Goal: Task Accomplishment & Management: Manage account settings

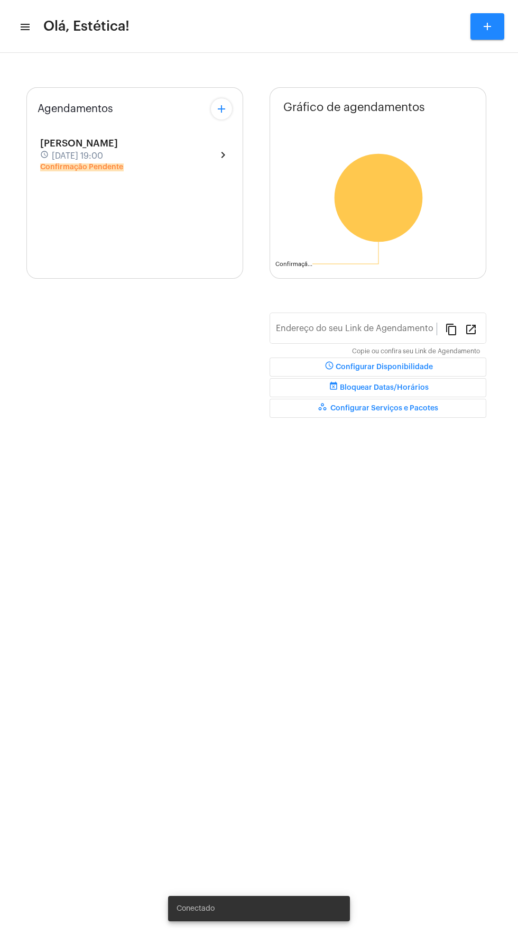
type input "[URL][DOMAIN_NAME]"
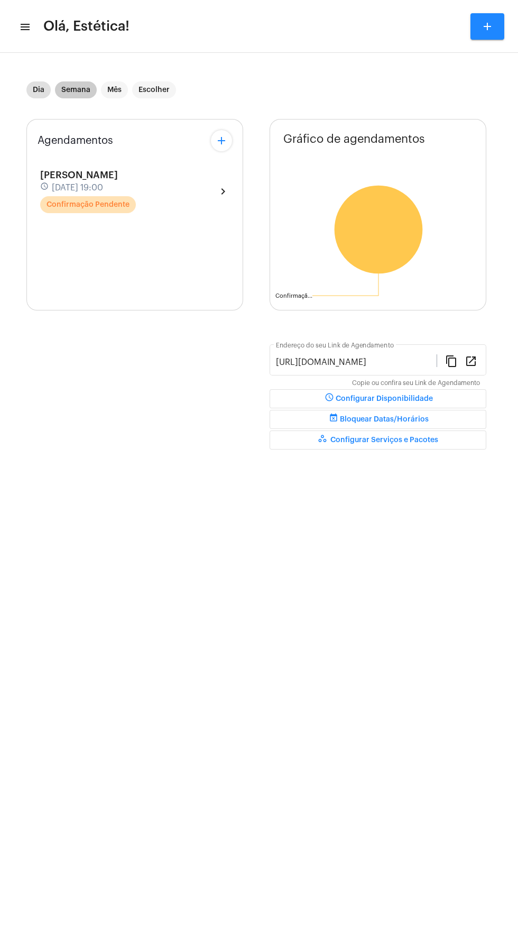
click at [95, 89] on mat-chip "Semana" at bounding box center [76, 89] width 42 height 17
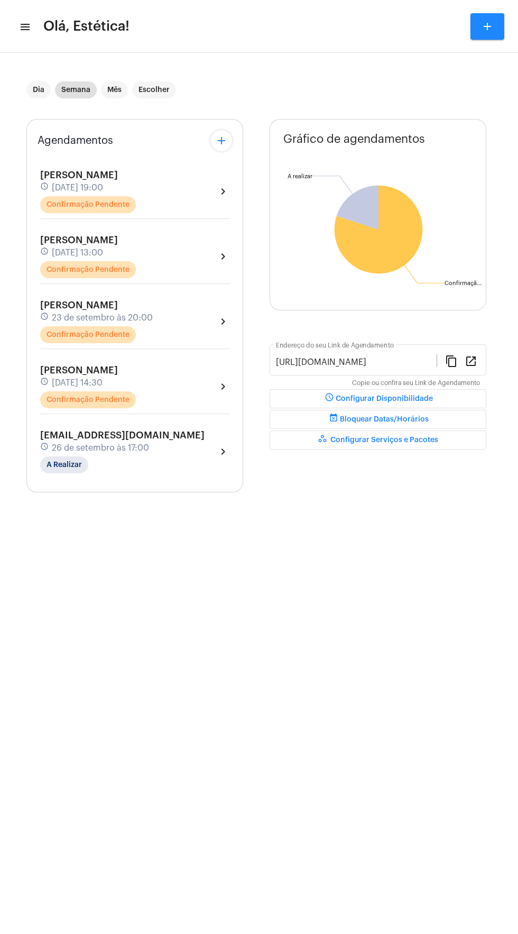
click at [176, 185] on div "[PERSON_NAME] schedule [DATE] 19:00 Confirmação Pendente chevron_right" at bounding box center [134, 191] width 189 height 43
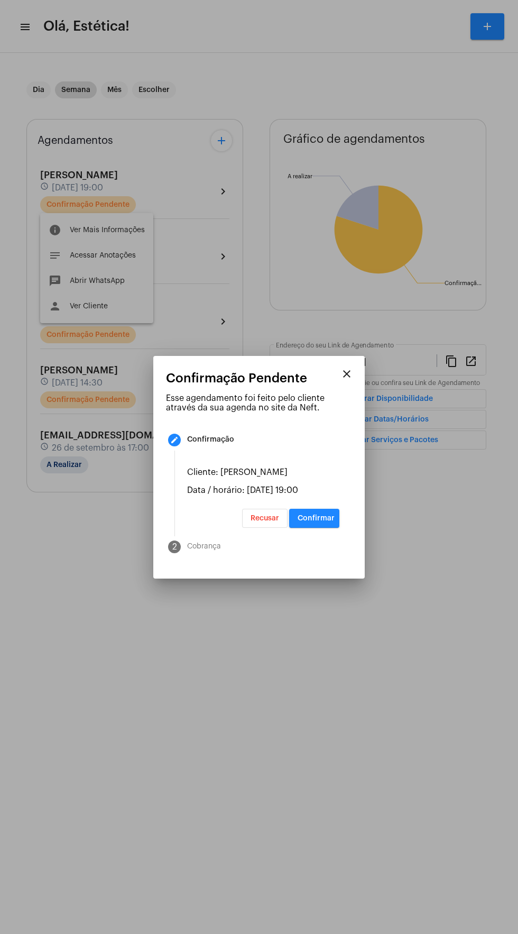
click at [342, 547] on mat-step-header "2 Cobrança" at bounding box center [254, 547] width 197 height 38
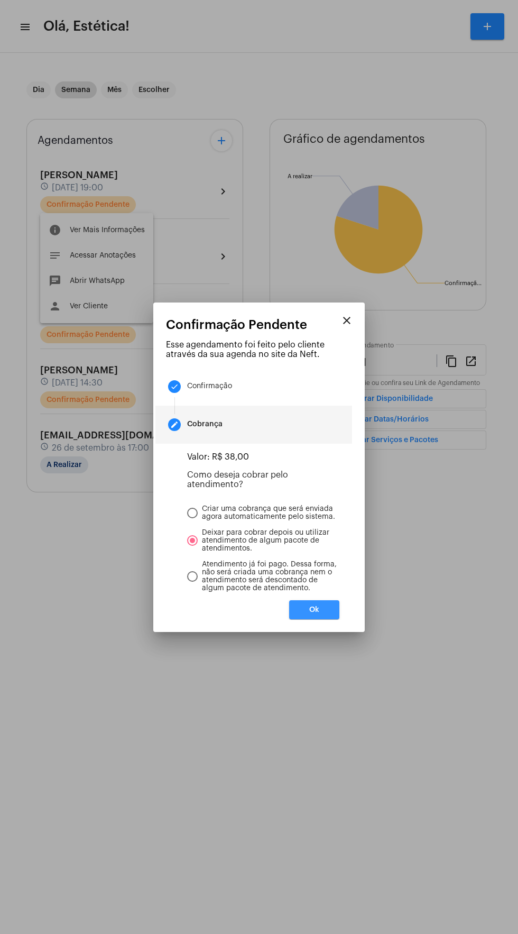
click at [334, 619] on button "Ok" at bounding box center [314, 609] width 50 height 19
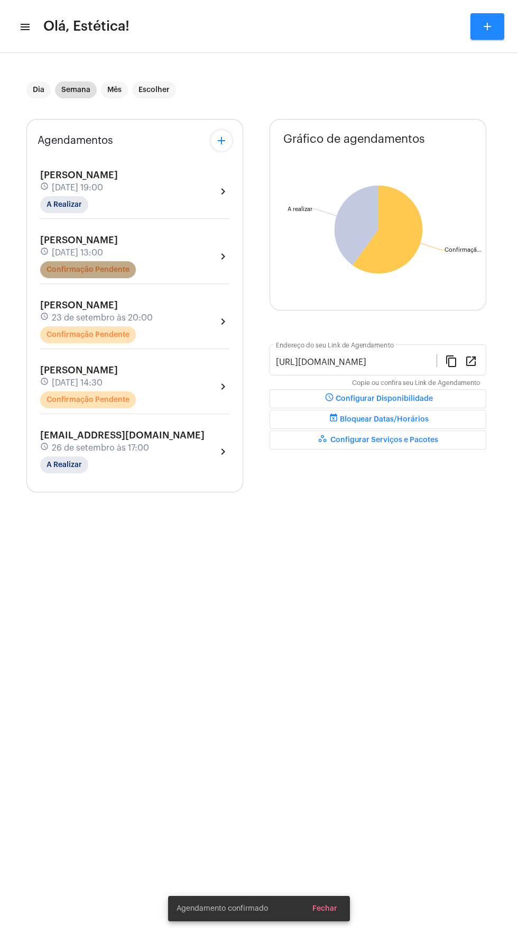
click at [133, 269] on mat-chip "Confirmação Pendente" at bounding box center [88, 269] width 96 height 17
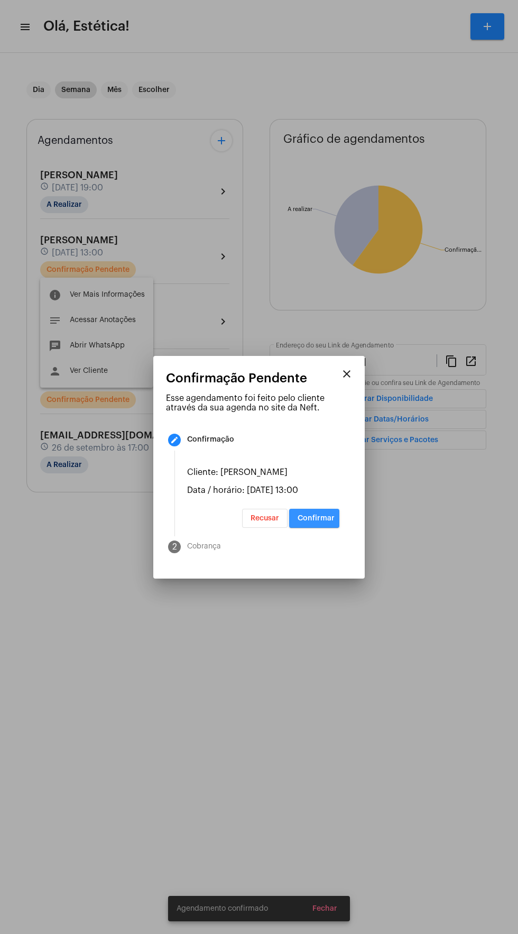
click at [332, 528] on button "Confirmar" at bounding box center [314, 518] width 50 height 19
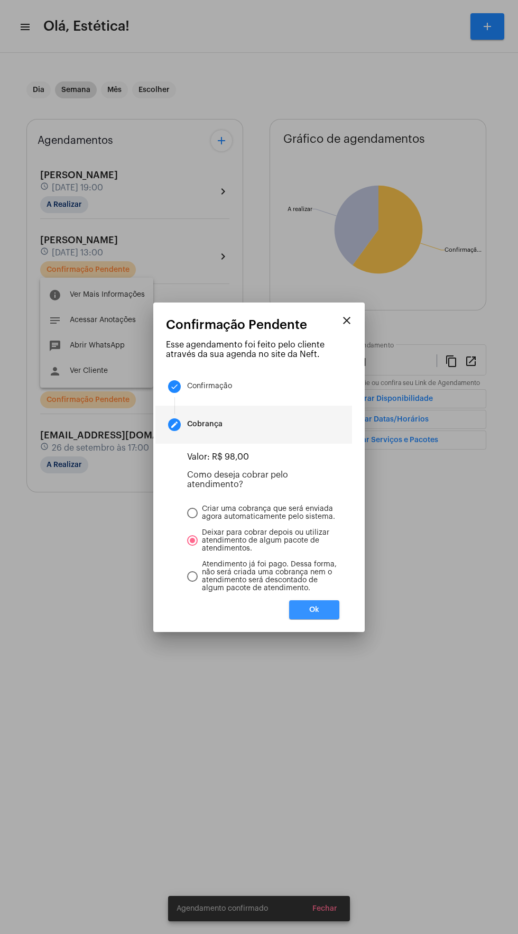
click at [325, 617] on button "Ok" at bounding box center [314, 609] width 50 height 19
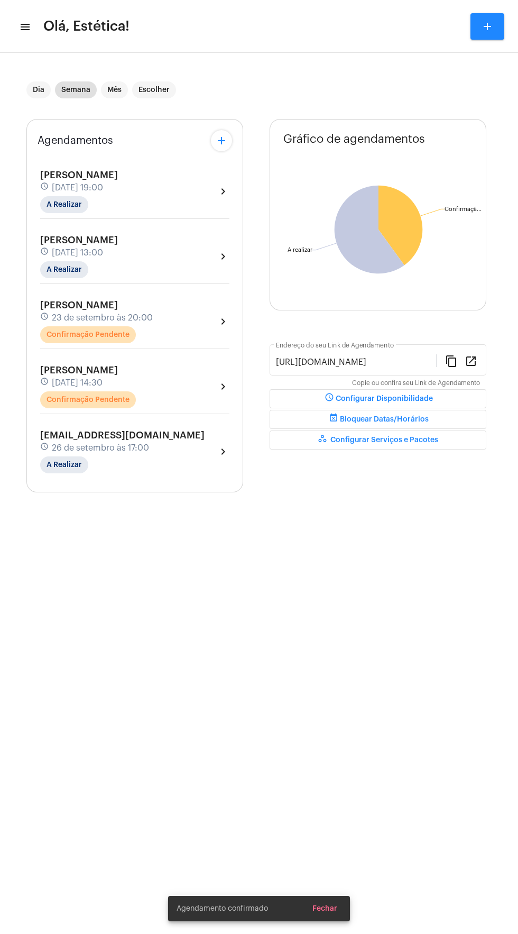
click at [173, 325] on div "[PERSON_NAME] schedule [DATE] 20:00 Confirmação Pendente chevron_right" at bounding box center [134, 321] width 189 height 43
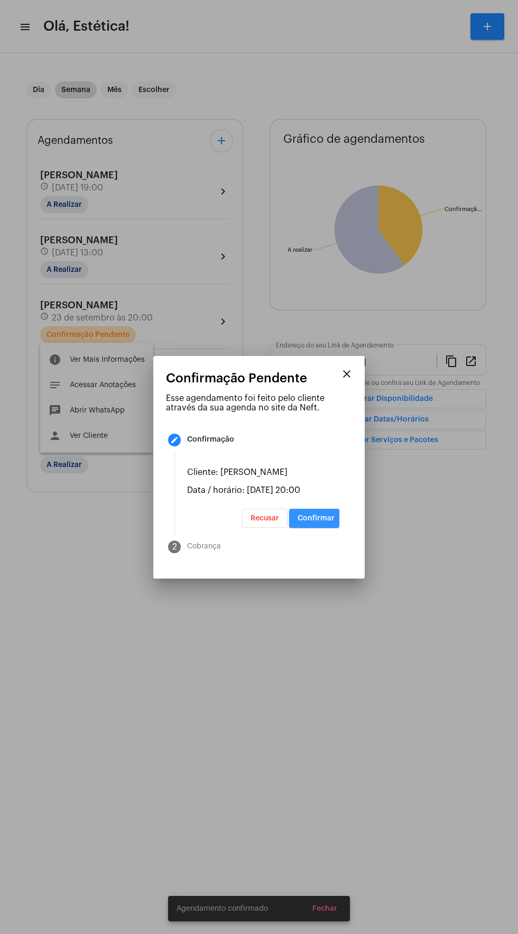
click at [333, 522] on span "Confirmar" at bounding box center [316, 518] width 37 height 7
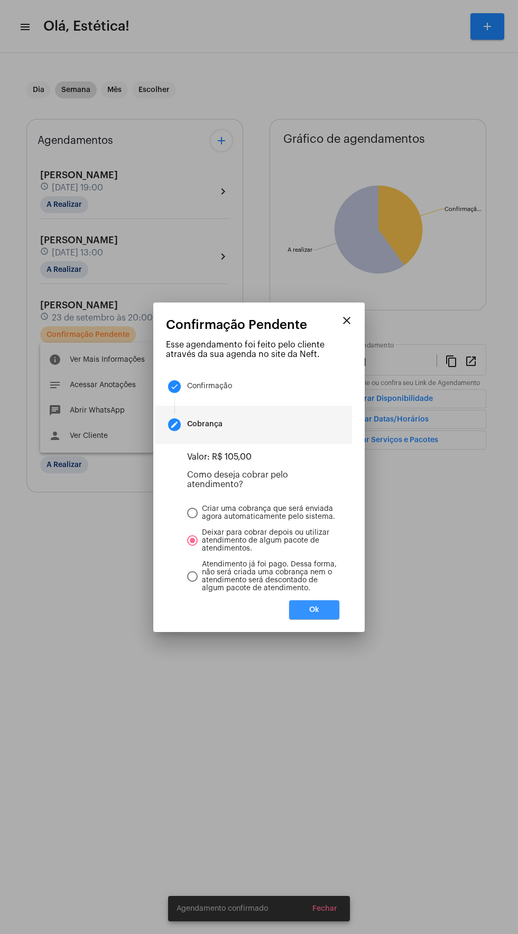
click at [335, 619] on button "Ok" at bounding box center [314, 609] width 50 height 19
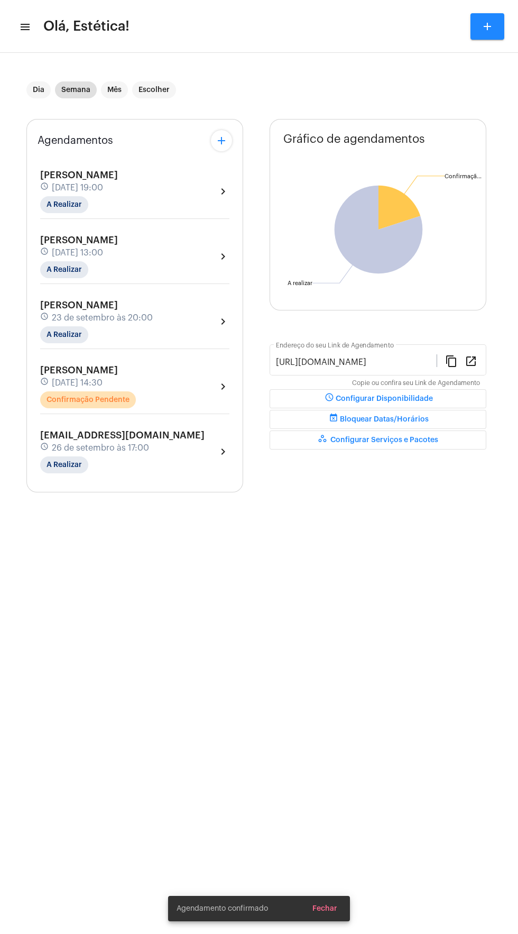
click at [197, 385] on div "[PERSON_NAME] schedule [DATE] 14:30 Confirmação Pendente chevron_right" at bounding box center [134, 386] width 189 height 43
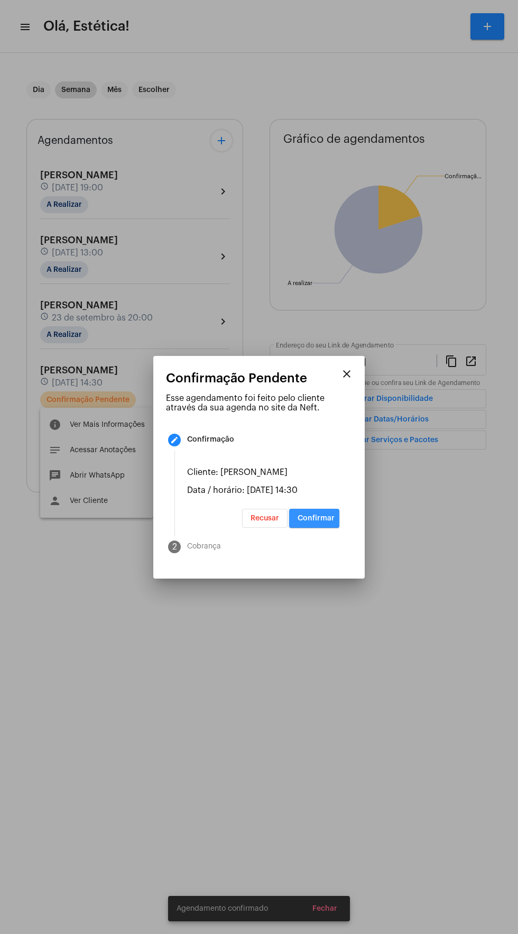
click at [331, 528] on button "Confirmar" at bounding box center [314, 518] width 50 height 19
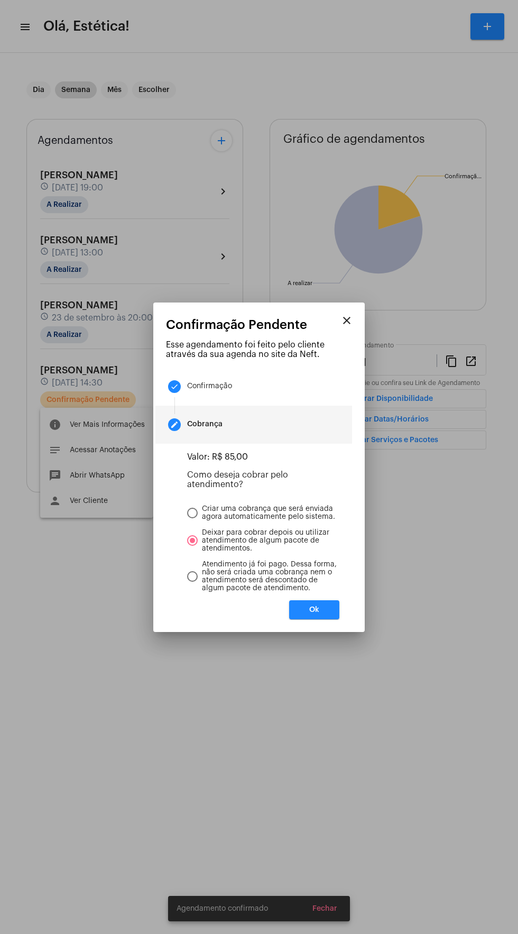
click at [337, 612] on button "Ok" at bounding box center [314, 609] width 50 height 19
